Goal: Download file/media

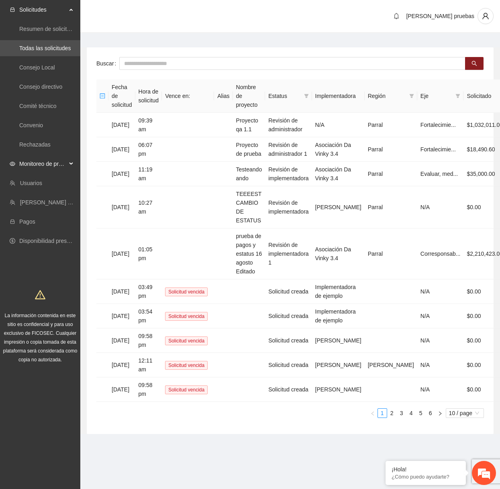
click at [44, 169] on span "Monitoreo de proyectos" at bounding box center [42, 164] width 47 height 16
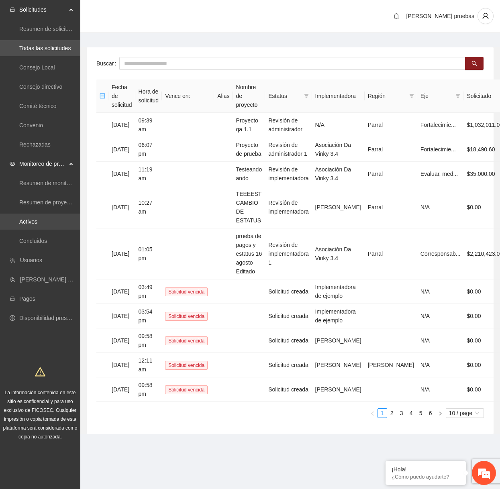
click at [37, 222] on link "Activos" at bounding box center [28, 221] width 18 height 6
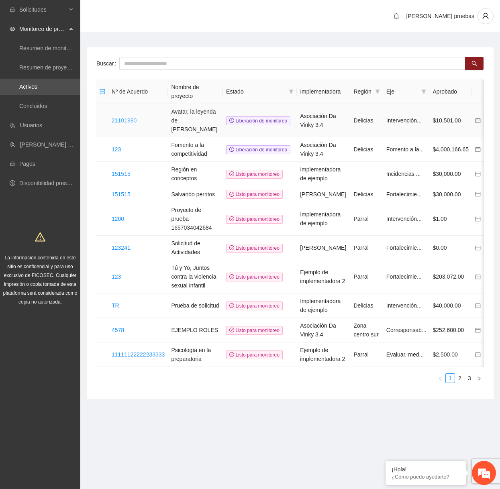
click at [137, 117] on link "21101990" at bounding box center [124, 120] width 25 height 6
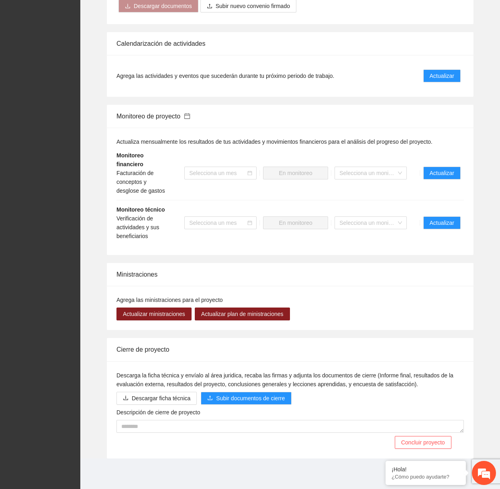
scroll to position [537, 0]
click at [455, 222] on button "Actualizar" at bounding box center [441, 222] width 37 height 13
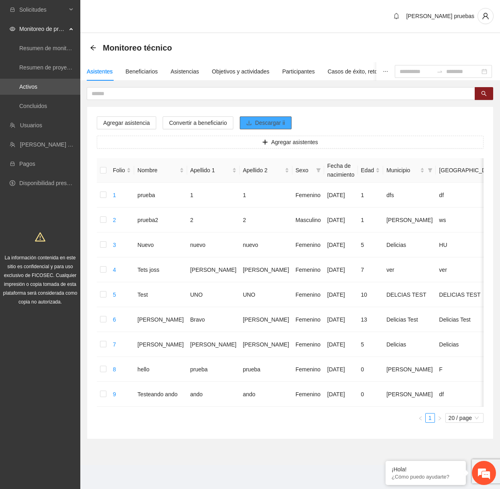
click at [256, 122] on button "Descargar ii" at bounding box center [266, 122] width 52 height 13
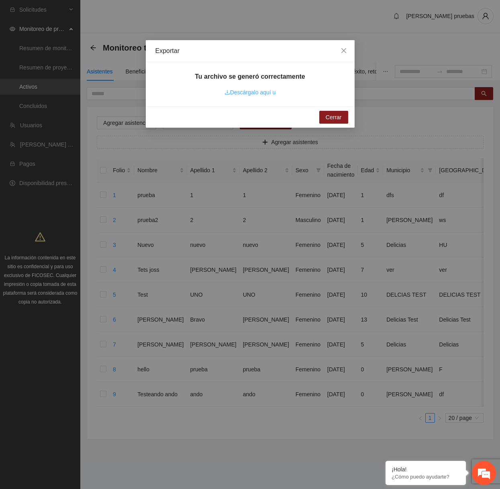
click at [256, 92] on link "Descárgalo aquí u" at bounding box center [249, 92] width 51 height 6
click at [342, 52] on icon "close" at bounding box center [343, 50] width 5 height 5
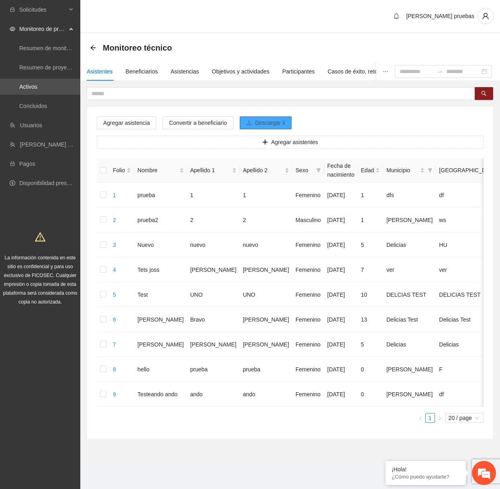
click at [281, 122] on span "Descargar ii" at bounding box center [270, 122] width 30 height 9
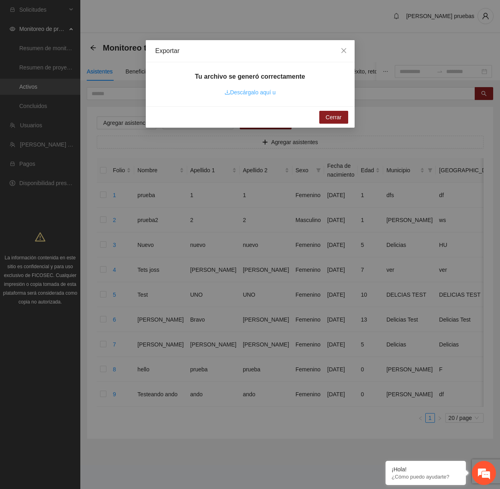
click at [270, 93] on link "Descárgalo aquí u" at bounding box center [249, 92] width 51 height 6
click at [341, 55] on span "Close" at bounding box center [344, 51] width 22 height 22
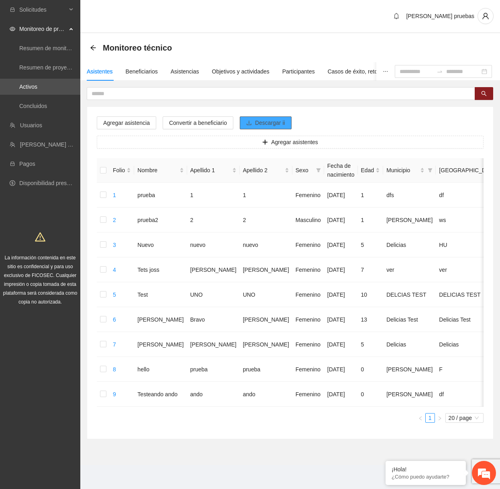
click at [278, 122] on span "Descargar ii" at bounding box center [270, 122] width 30 height 9
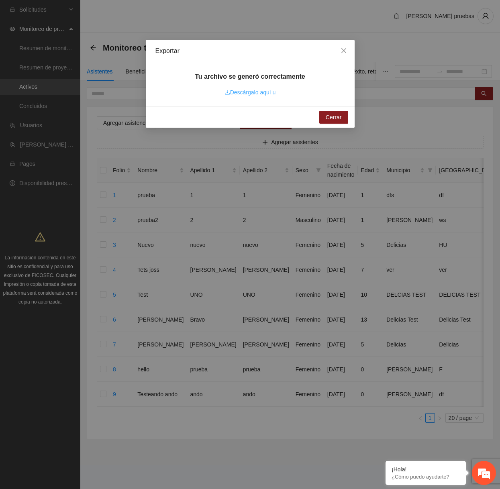
click at [268, 90] on link "Descárgalo aquí u" at bounding box center [249, 92] width 51 height 6
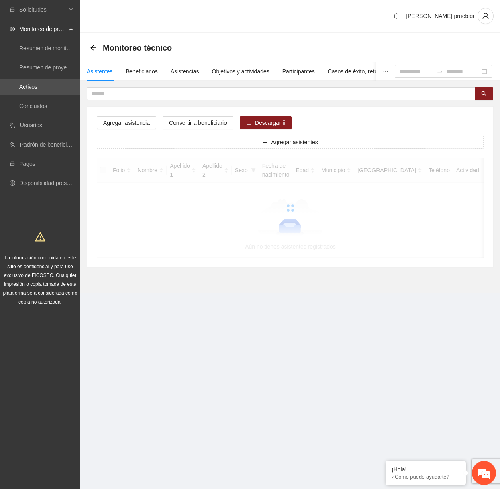
click at [492, 7] on div "[PERSON_NAME] pruebas" at bounding box center [290, 16] width 420 height 33
click at [488, 12] on icon "user" at bounding box center [485, 15] width 7 height 7
click at [364, 39] on div "Monitoreo técnico" at bounding box center [290, 47] width 420 height 29
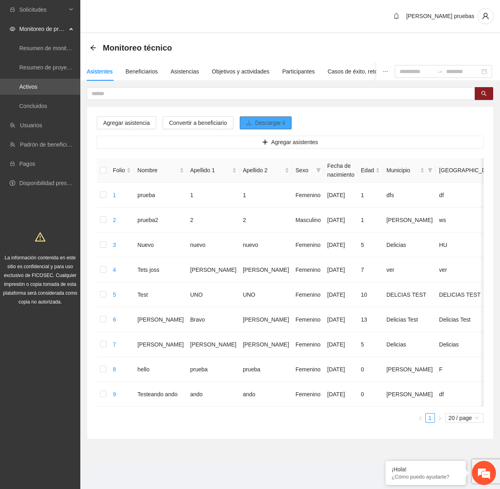
click at [285, 119] on span "Descargar ii" at bounding box center [270, 122] width 30 height 9
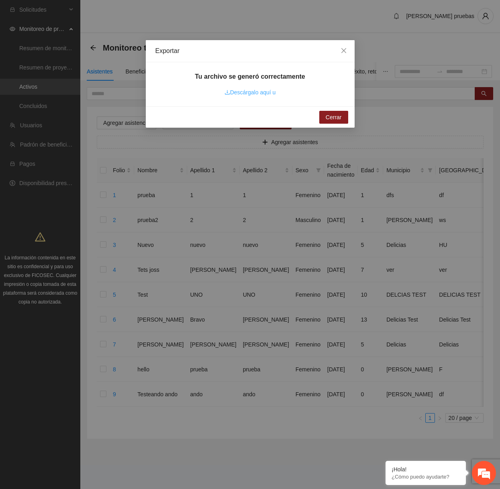
click at [269, 93] on link "Descárgalo aquí u" at bounding box center [249, 92] width 51 height 6
click at [259, 93] on link "Descárgalo aquí u" at bounding box center [249, 92] width 51 height 6
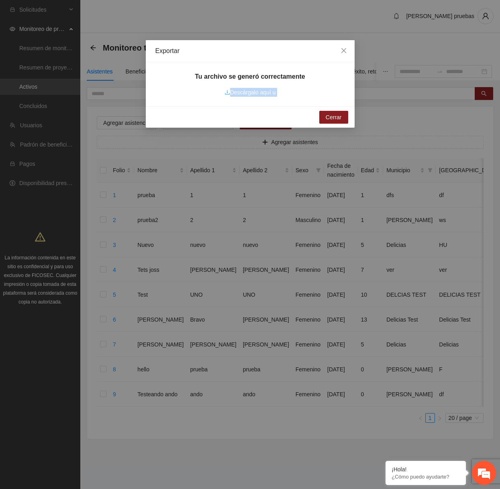
click at [259, 93] on link "Descárgalo aquí u" at bounding box center [249, 92] width 51 height 6
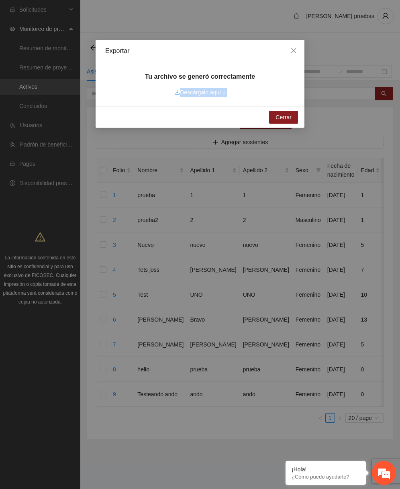
click at [398, 387] on div "Exportar Tu archivo se generó correctamente Descárgalo aquí u [GEOGRAPHIC_DATA]" at bounding box center [200, 244] width 400 height 489
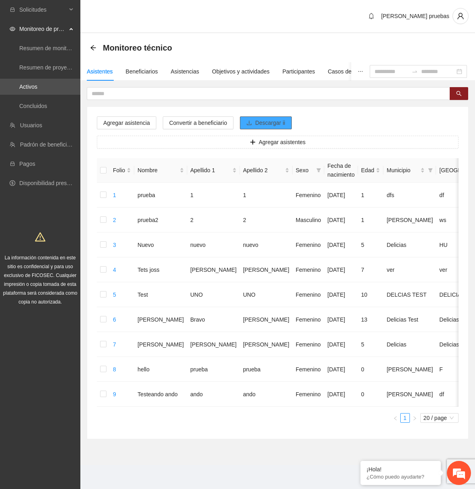
click at [258, 124] on span "Descargar ii" at bounding box center [270, 122] width 30 height 9
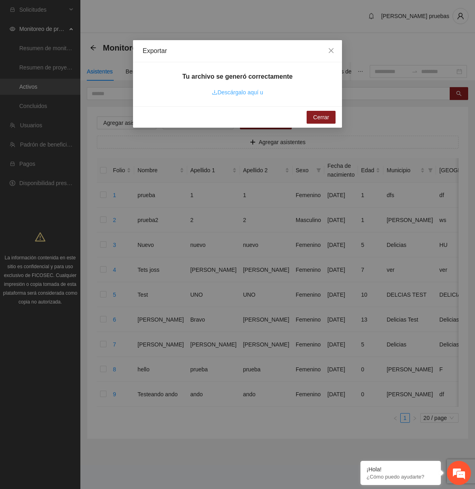
click at [253, 92] on link "Descárgalo aquí u" at bounding box center [237, 92] width 51 height 6
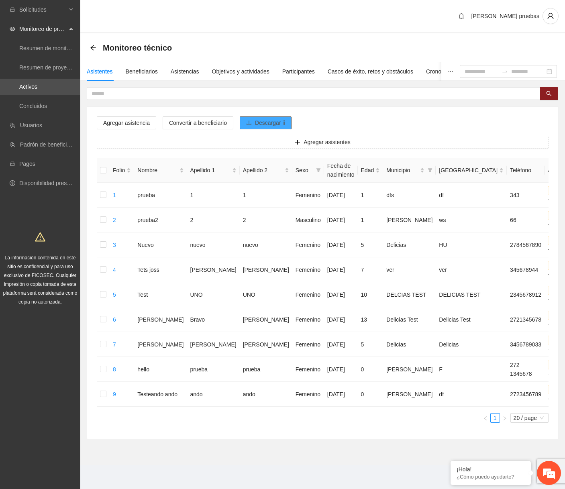
click at [281, 122] on span "Descargar ii" at bounding box center [270, 122] width 30 height 9
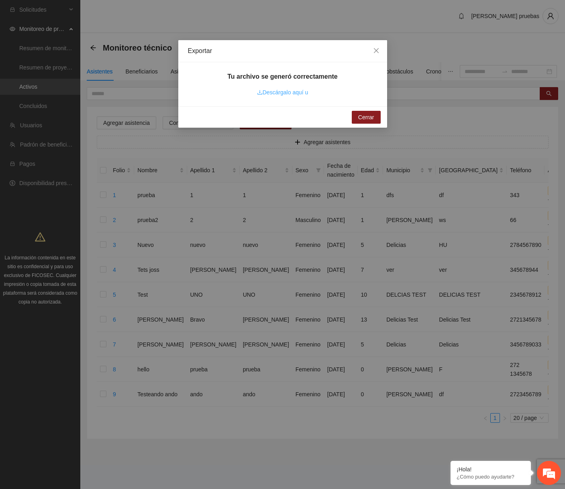
click at [307, 91] on link "Descárgalo aquí u" at bounding box center [282, 92] width 51 height 6
click at [377, 52] on icon "close" at bounding box center [375, 50] width 5 height 5
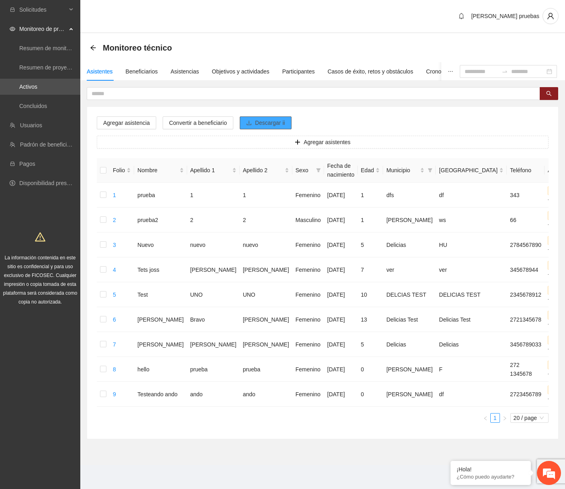
click at [269, 123] on span "Descargar ii" at bounding box center [270, 122] width 30 height 9
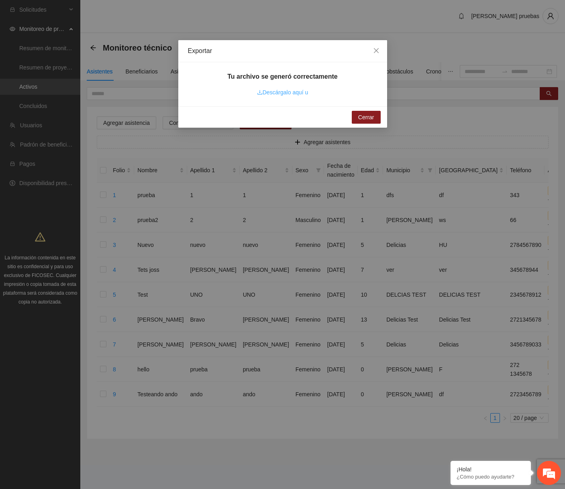
click at [282, 94] on link "Descárgalo aquí u" at bounding box center [282, 92] width 51 height 6
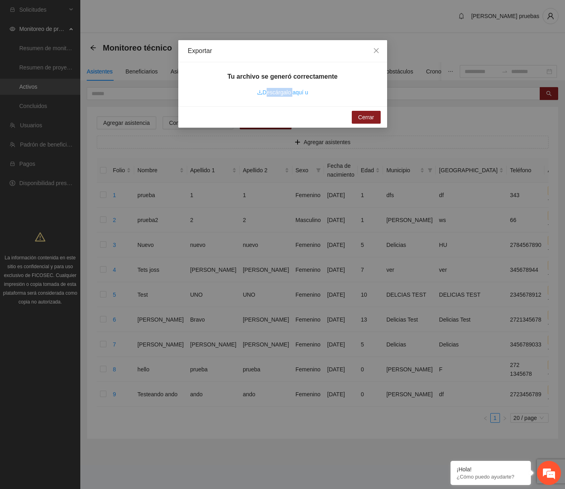
click at [282, 94] on link "Descárgalo aquí u" at bounding box center [282, 92] width 51 height 6
click at [374, 50] on icon "close" at bounding box center [376, 50] width 6 height 6
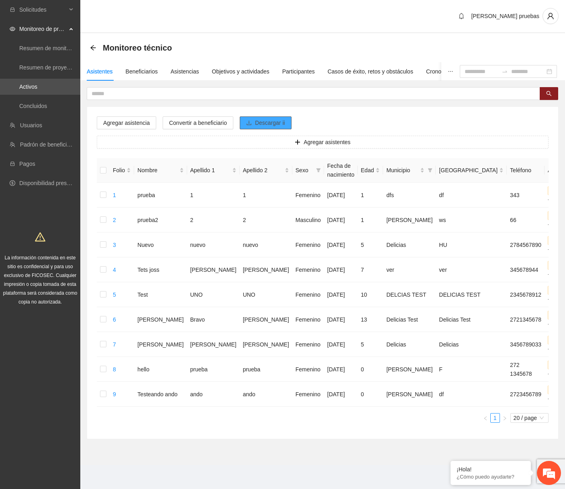
click at [263, 123] on span "Descargar ii" at bounding box center [270, 122] width 30 height 9
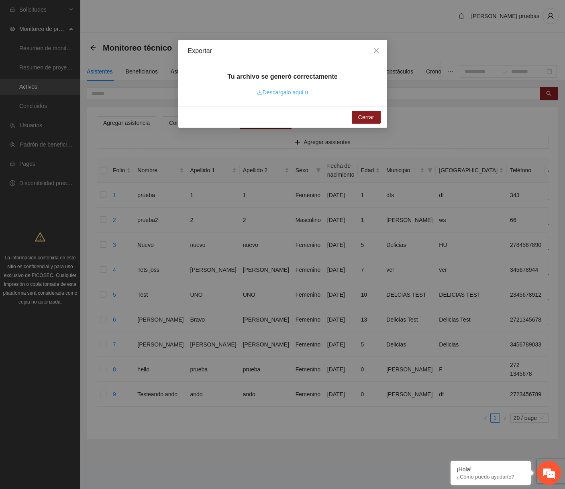
click at [285, 94] on link "Descárgalo aquí u" at bounding box center [282, 92] width 51 height 6
click at [380, 51] on span "Close" at bounding box center [376, 51] width 22 height 22
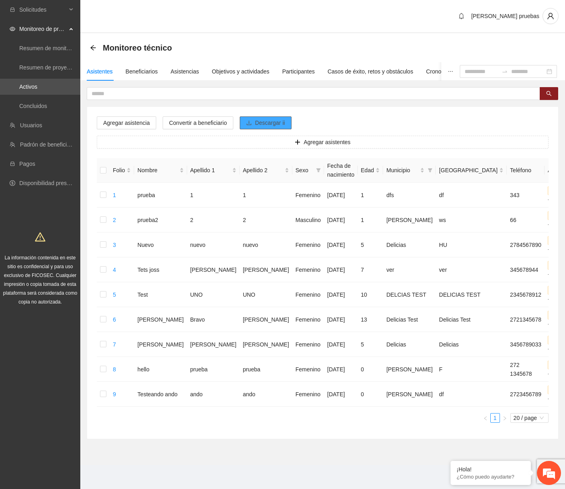
click at [280, 120] on span "Descargar ii" at bounding box center [270, 122] width 30 height 9
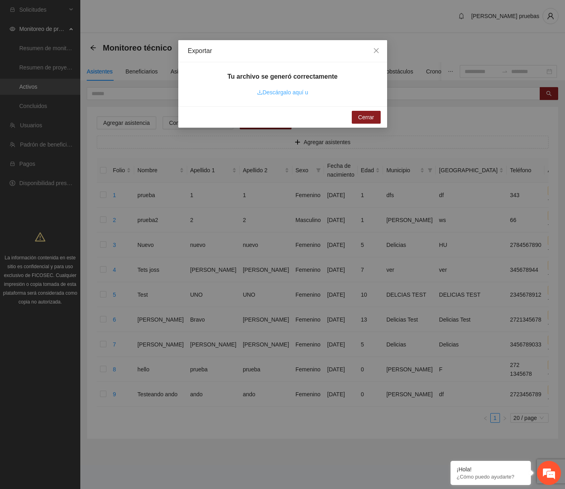
click at [296, 92] on link "Descárgalo aquí u" at bounding box center [282, 92] width 51 height 6
click at [376, 49] on icon "close" at bounding box center [376, 50] width 6 height 6
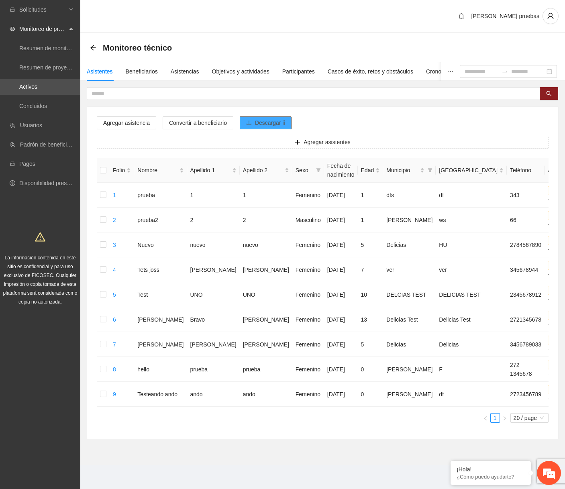
click at [257, 120] on button "Descargar ii" at bounding box center [266, 122] width 52 height 13
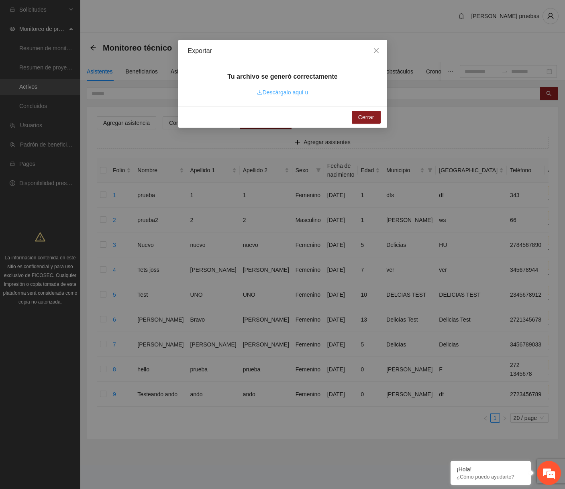
click at [303, 93] on link "Descárgalo aquí u" at bounding box center [282, 92] width 51 height 6
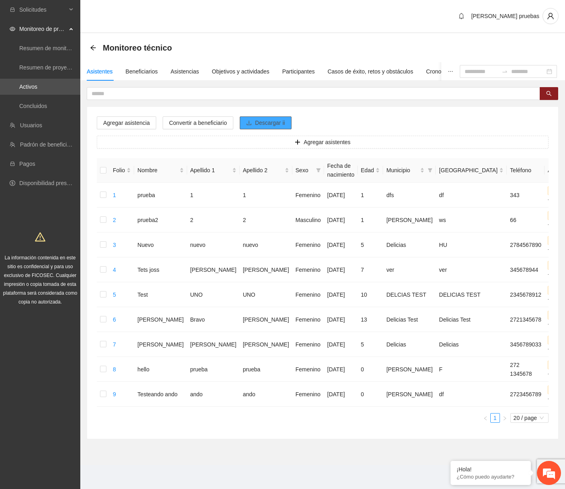
click at [278, 122] on span "Descargar ii" at bounding box center [270, 122] width 30 height 9
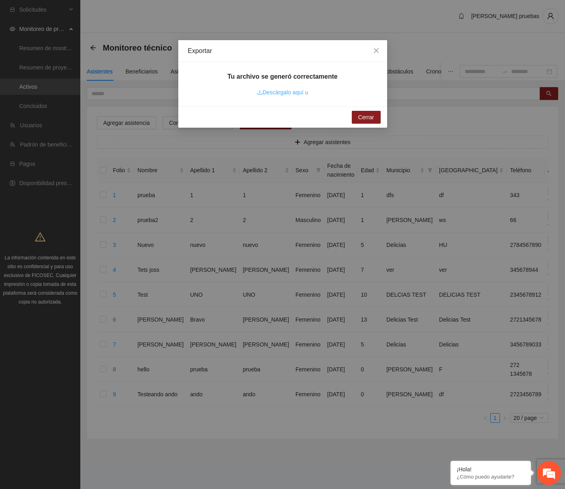
click at [290, 93] on link "Descárgalo aquí u" at bounding box center [282, 92] width 51 height 6
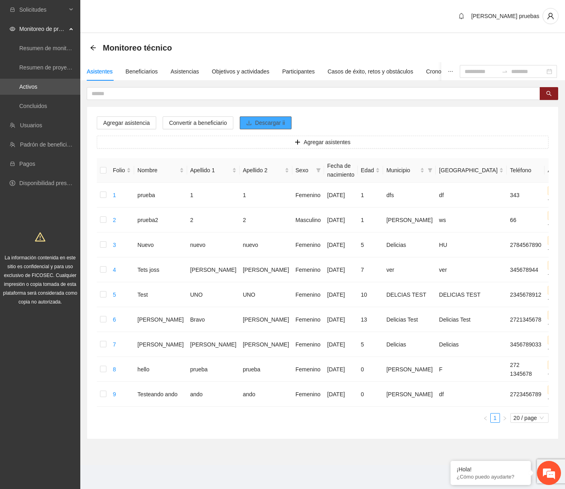
click at [261, 128] on button "Descargar ii" at bounding box center [266, 122] width 52 height 13
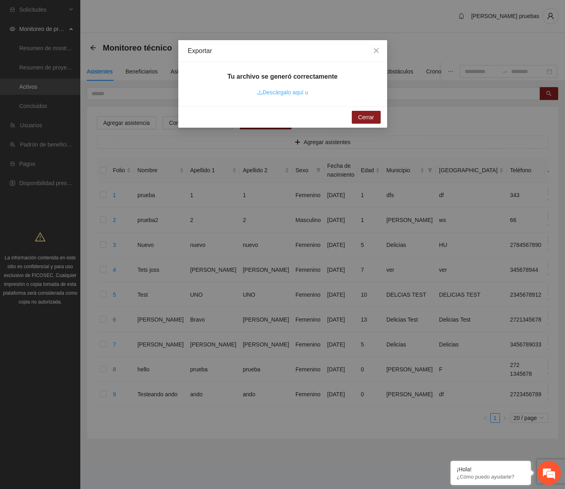
click at [293, 95] on link "Descárgalo aquí u" at bounding box center [282, 92] width 51 height 6
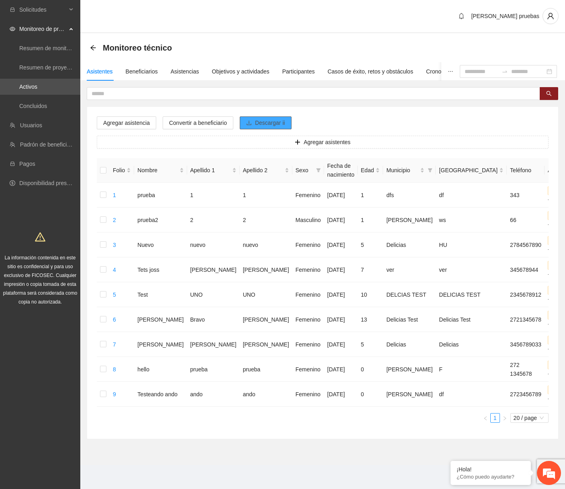
click at [283, 122] on span "Descargar ii" at bounding box center [270, 122] width 30 height 9
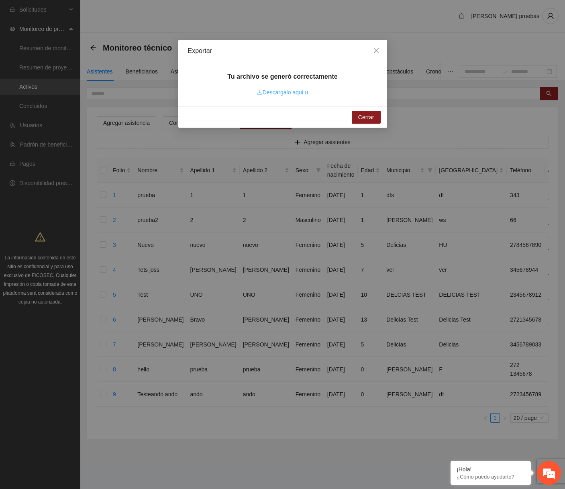
click at [296, 91] on link "Descárgalo aquí u" at bounding box center [282, 92] width 51 height 6
click at [301, 92] on link "Descárgalo aquí u" at bounding box center [282, 92] width 51 height 6
click at [380, 51] on span "Close" at bounding box center [376, 51] width 22 height 22
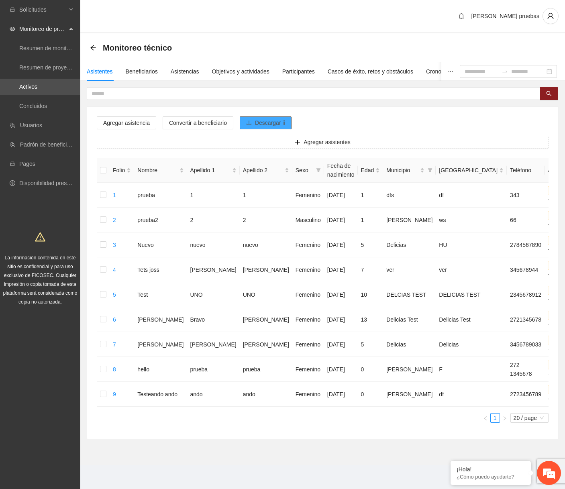
click at [282, 125] on span "Descargar ii" at bounding box center [270, 122] width 30 height 9
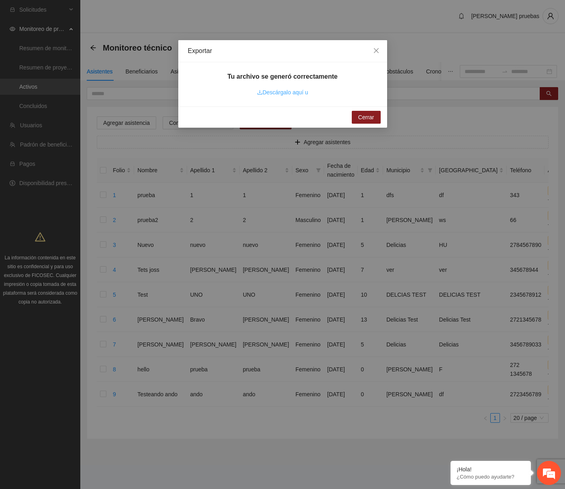
click at [304, 94] on link "Descárgalo aquí u" at bounding box center [282, 92] width 51 height 6
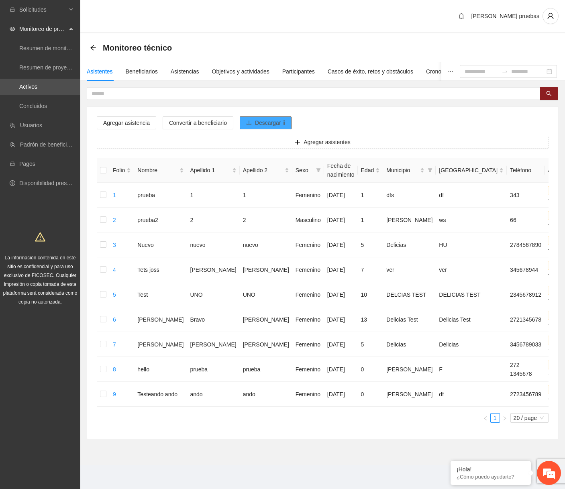
click at [280, 128] on button "Descargar ii" at bounding box center [266, 122] width 52 height 13
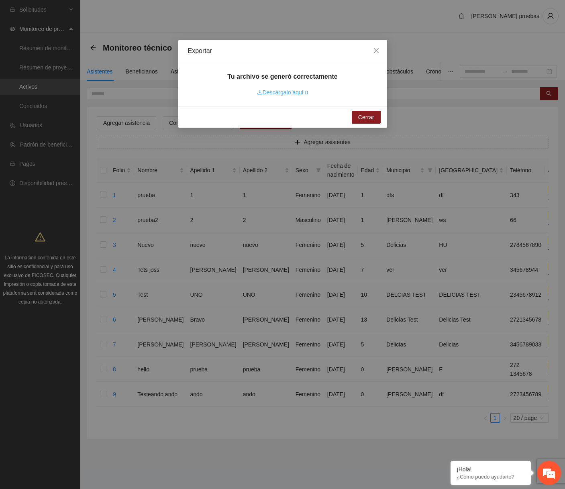
click at [282, 90] on link "Descárgalo aquí u" at bounding box center [282, 92] width 51 height 6
click at [377, 49] on icon "close" at bounding box center [376, 50] width 6 height 6
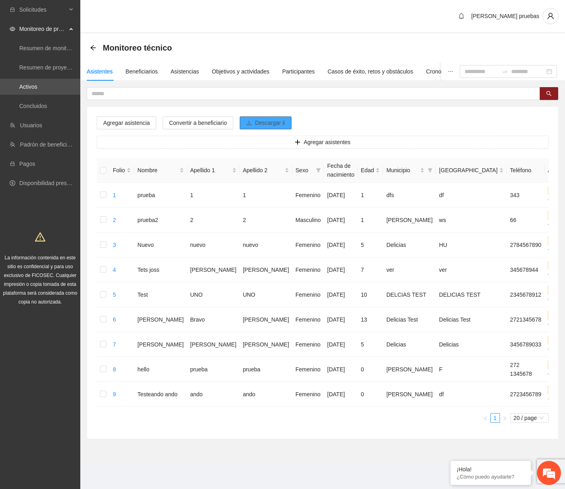
click at [284, 120] on span "Descargar ii" at bounding box center [270, 122] width 30 height 9
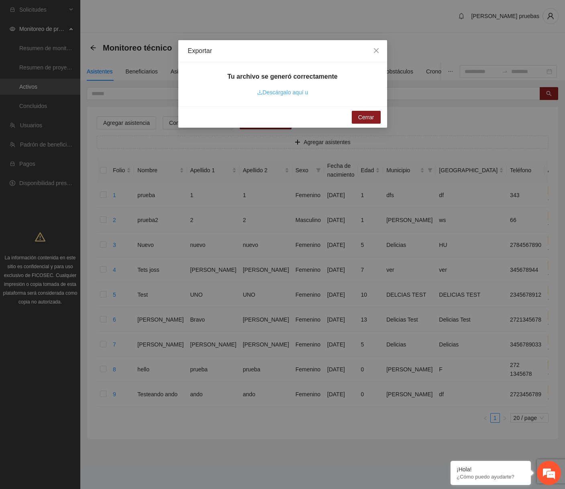
click at [292, 94] on link "Descárgalo aquí u" at bounding box center [282, 92] width 51 height 6
click at [375, 43] on span "Close" at bounding box center [376, 51] width 22 height 22
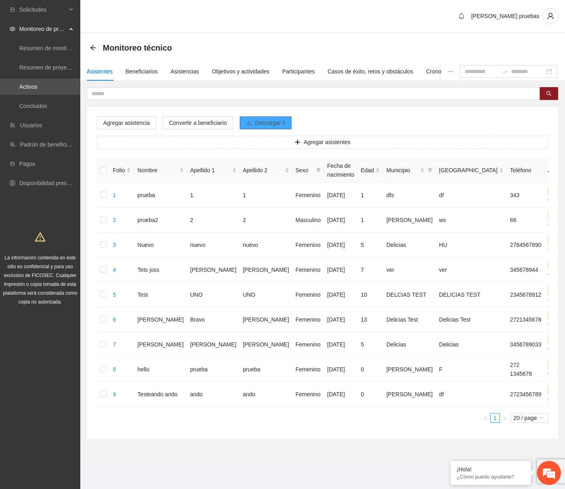
click at [292, 118] on button "Descargar ii" at bounding box center [266, 122] width 52 height 13
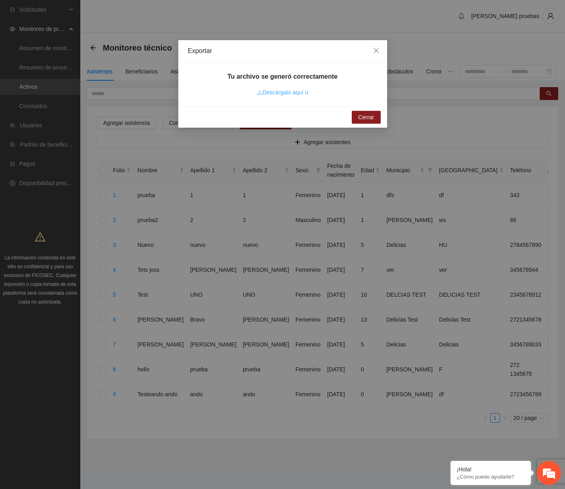
click at [298, 93] on link "Descárgalo aquí u" at bounding box center [282, 92] width 51 height 6
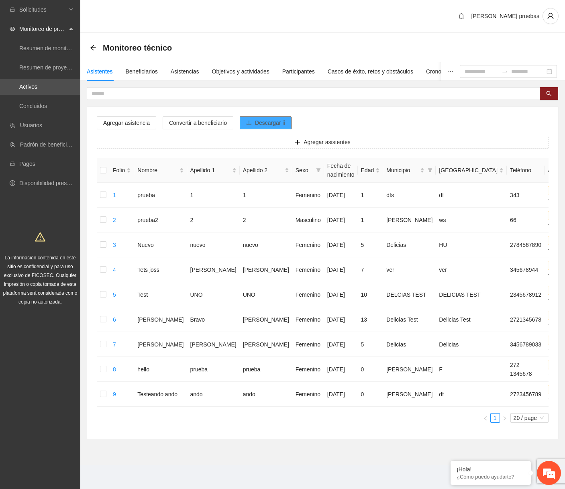
click at [256, 122] on button "Descargar ii" at bounding box center [266, 122] width 52 height 13
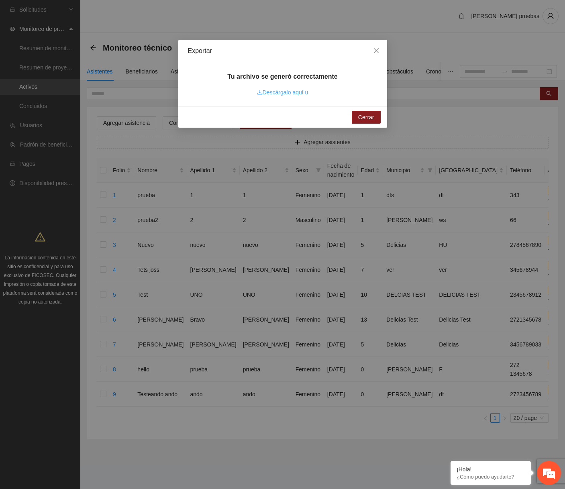
click at [301, 91] on link "Descárgalo aquí u" at bounding box center [282, 92] width 51 height 6
click at [538, 2] on div "Exportar Tu archivo se generó correctamente Descárgalo aquí u [GEOGRAPHIC_DATA]" at bounding box center [282, 244] width 565 height 489
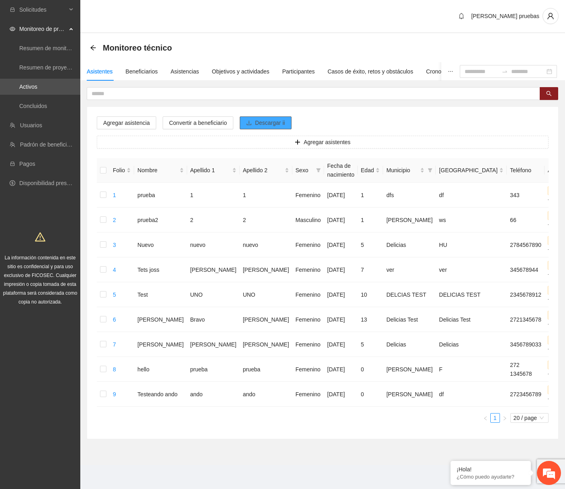
click at [280, 119] on span "Descargar ii" at bounding box center [270, 122] width 30 height 9
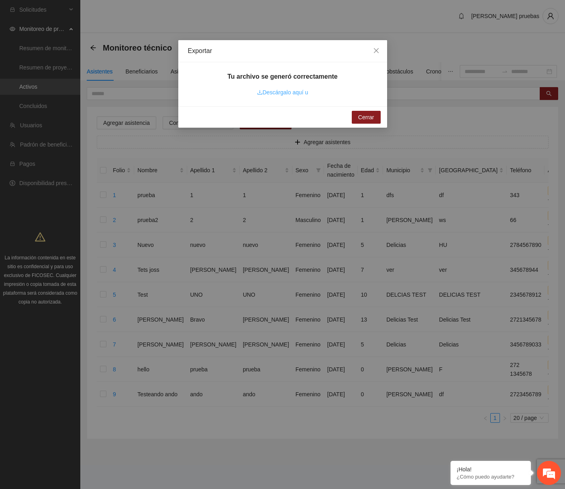
click at [293, 94] on link "Descárgalo aquí u" at bounding box center [282, 92] width 51 height 6
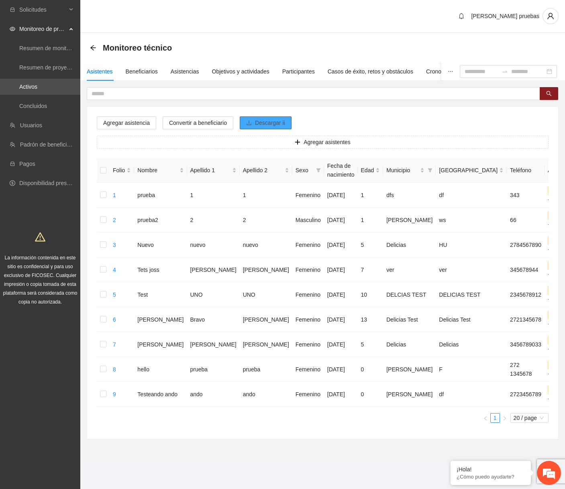
click at [285, 124] on span "Descargar ii" at bounding box center [270, 122] width 30 height 9
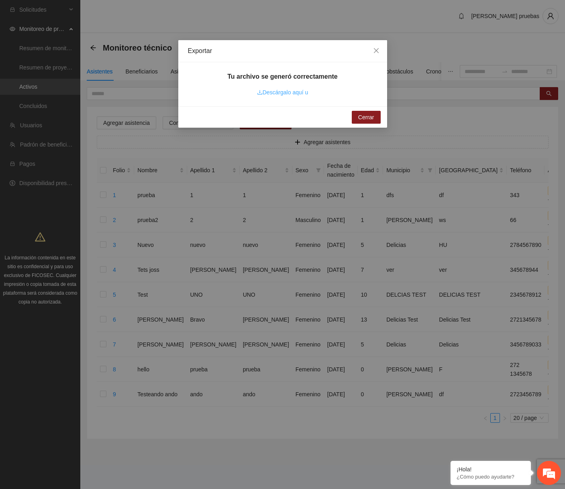
click at [296, 95] on link "Descárgalo aquí u" at bounding box center [282, 92] width 51 height 6
click at [378, 59] on span "Close" at bounding box center [376, 51] width 22 height 22
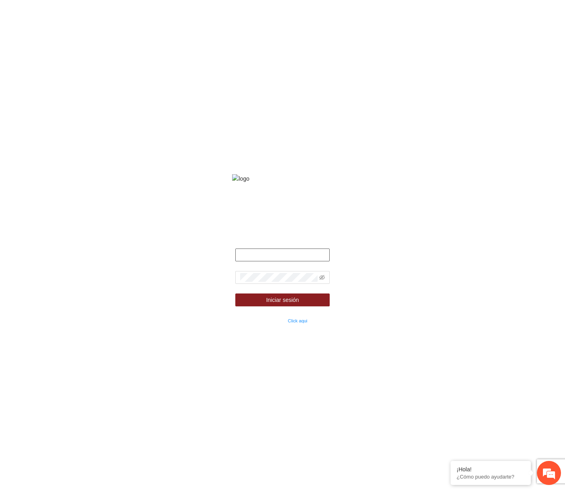
click at [286, 261] on input "text" at bounding box center [282, 255] width 94 height 13
type input "*"
type input "**********"
click at [323, 280] on icon "eye-invisible" at bounding box center [322, 278] width 6 height 6
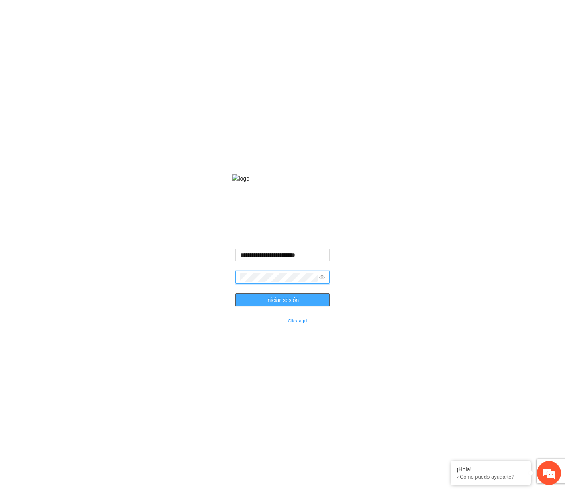
click at [296, 304] on span "Iniciar sesión" at bounding box center [282, 300] width 33 height 9
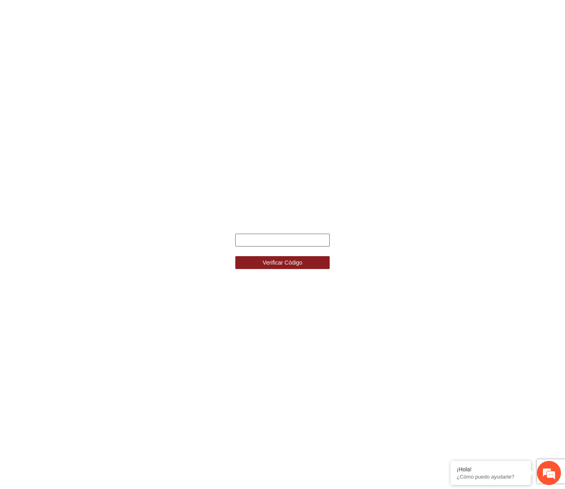
click at [305, 235] on input "text" at bounding box center [282, 240] width 94 height 13
type input "******"
click at [235, 256] on button "Verificar Código" at bounding box center [282, 262] width 94 height 13
